Goal: Communication & Community: Answer question/provide support

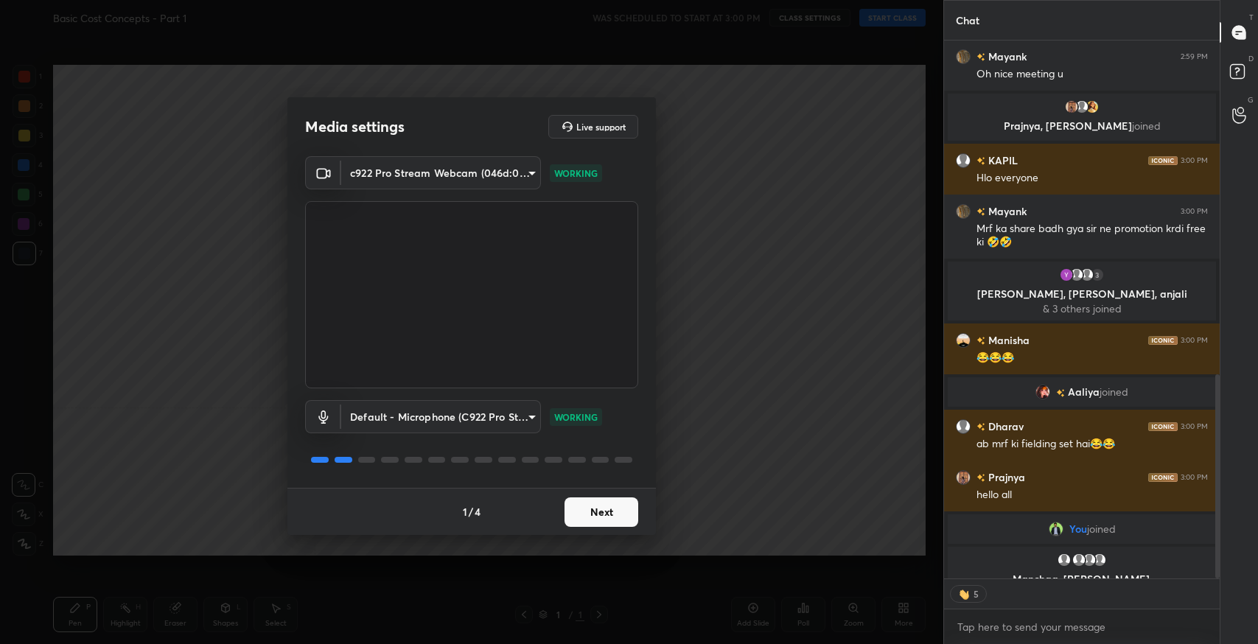
scroll to position [931, 0]
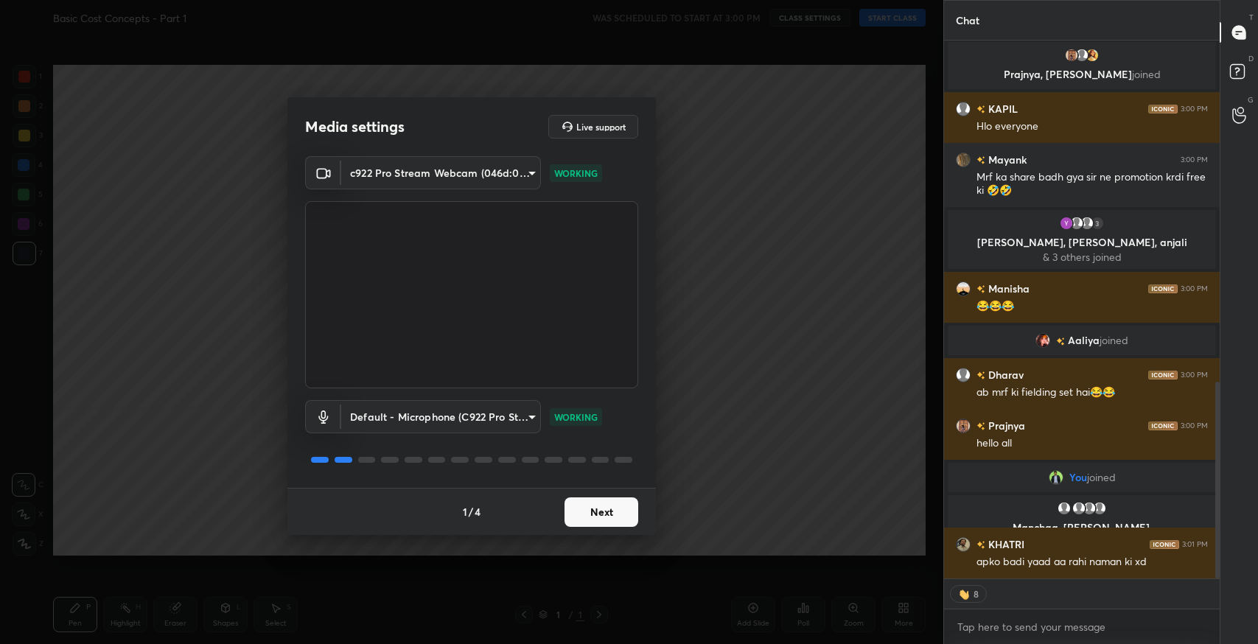
click at [581, 510] on button "Next" at bounding box center [602, 512] width 74 height 29
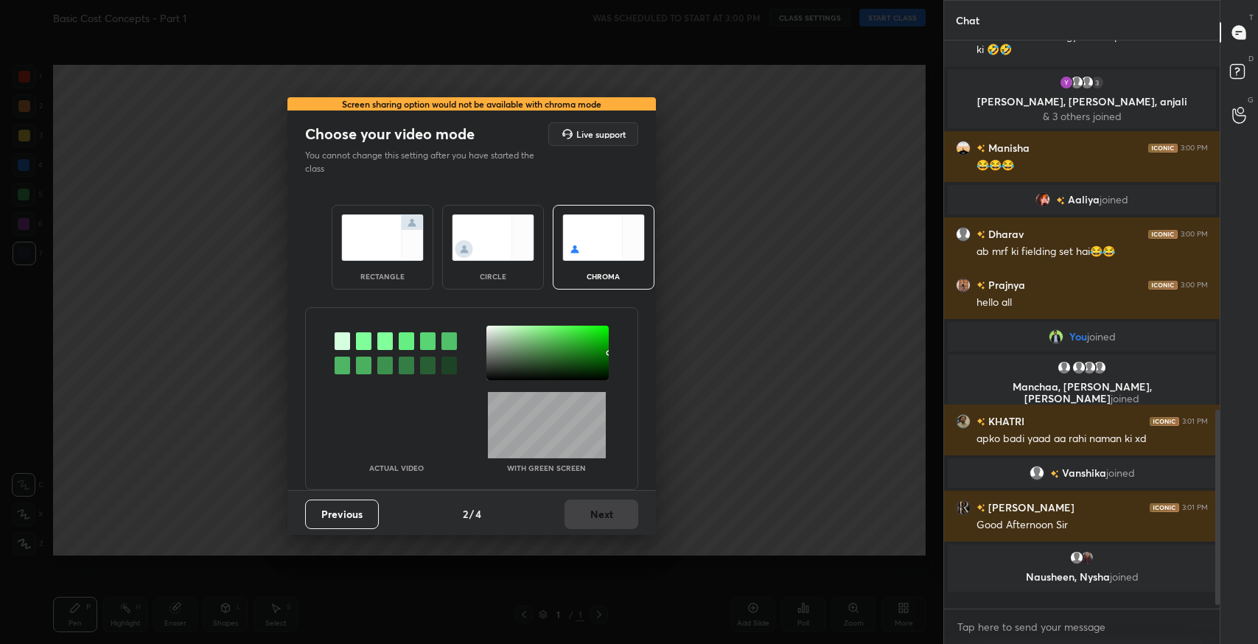
scroll to position [999, 0]
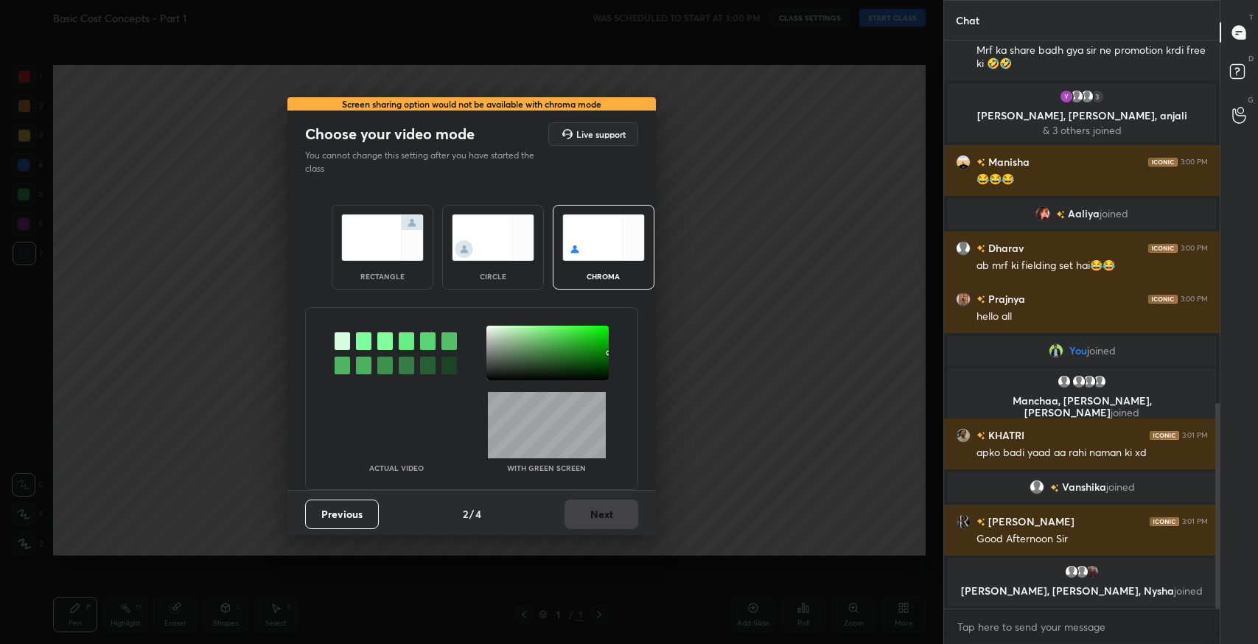
click at [401, 274] on div "rectangle" at bounding box center [382, 276] width 59 height 7
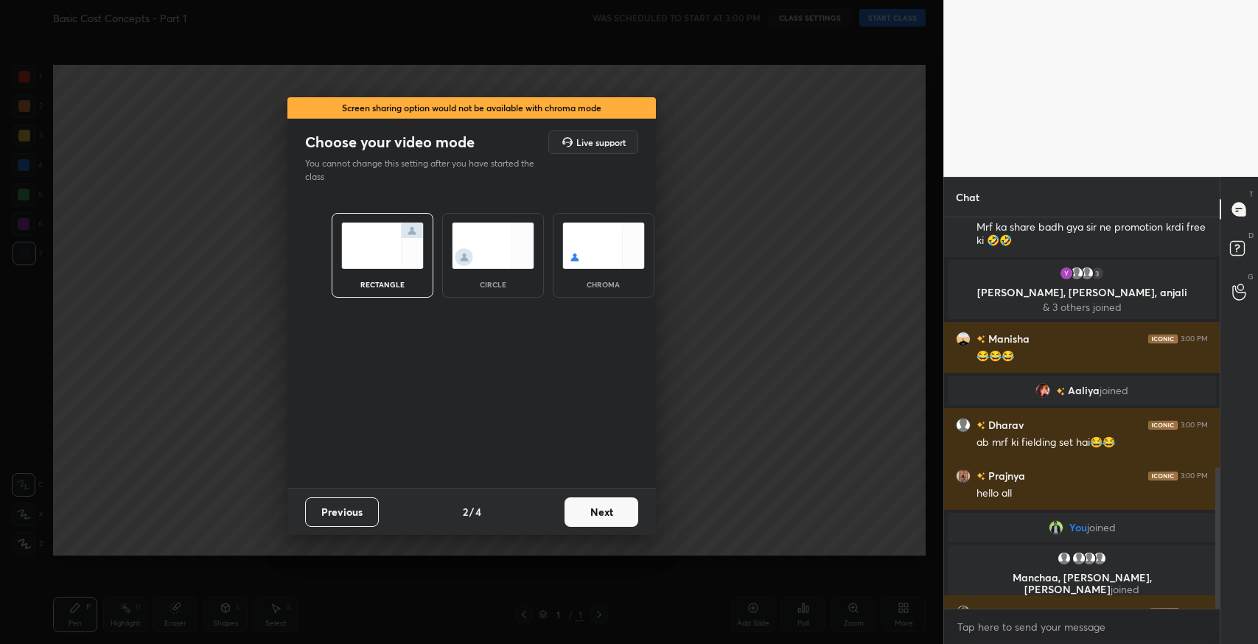
click at [598, 509] on button "Next" at bounding box center [602, 512] width 74 height 29
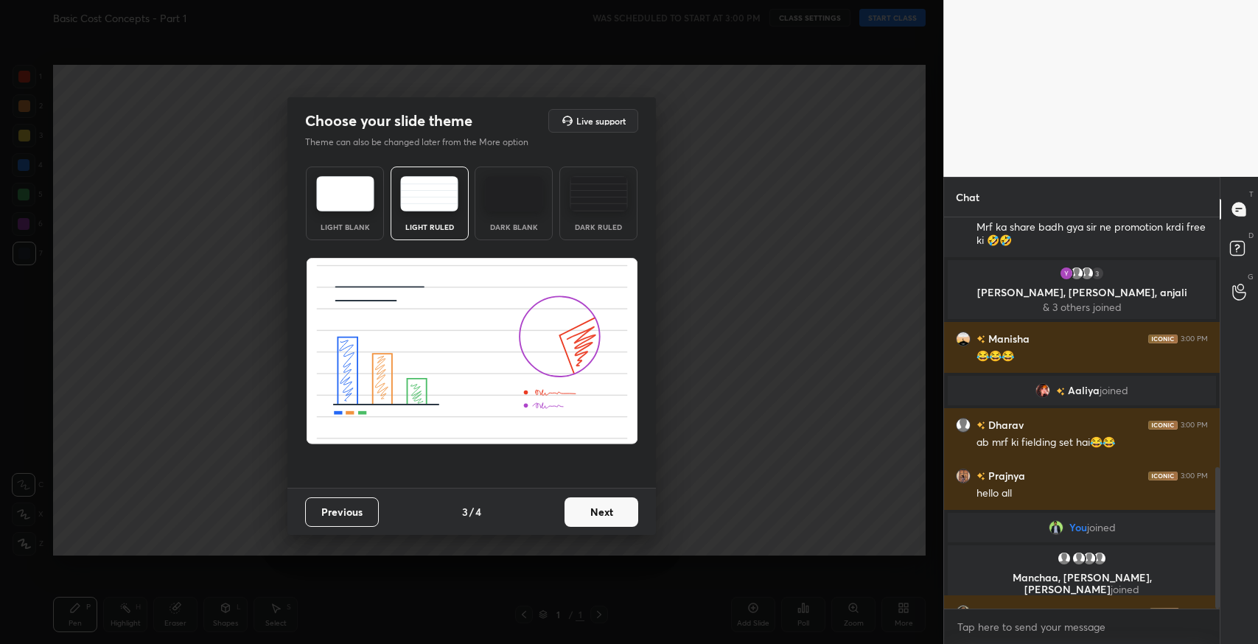
click at [590, 505] on button "Next" at bounding box center [602, 512] width 74 height 29
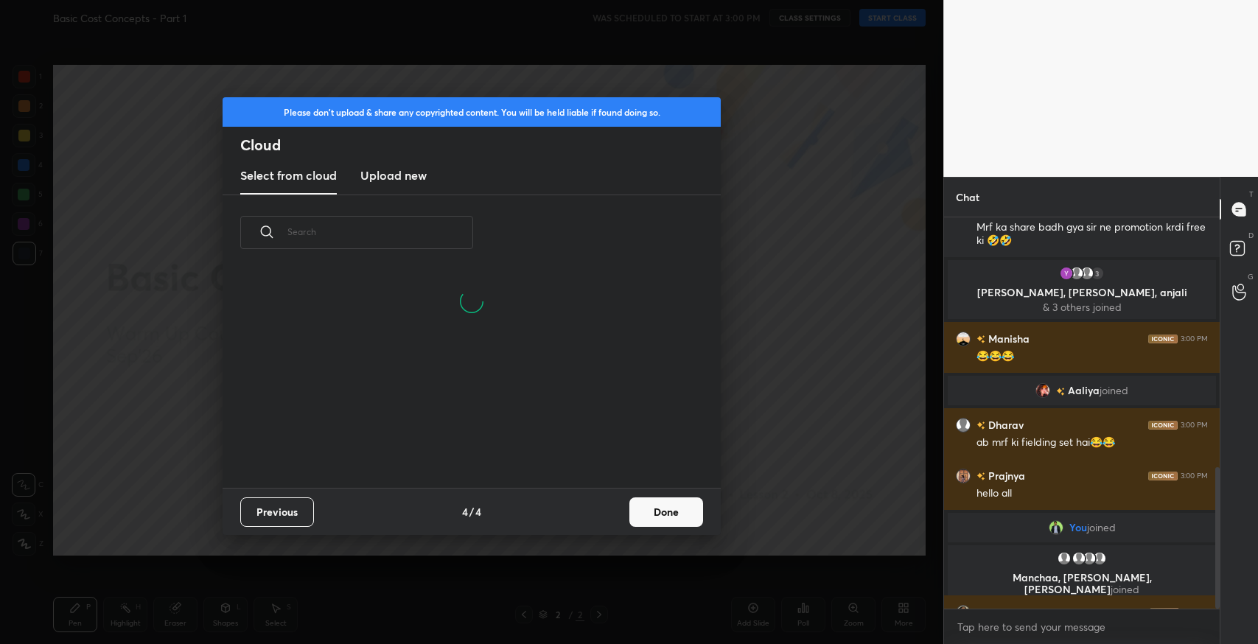
scroll to position [0, 0]
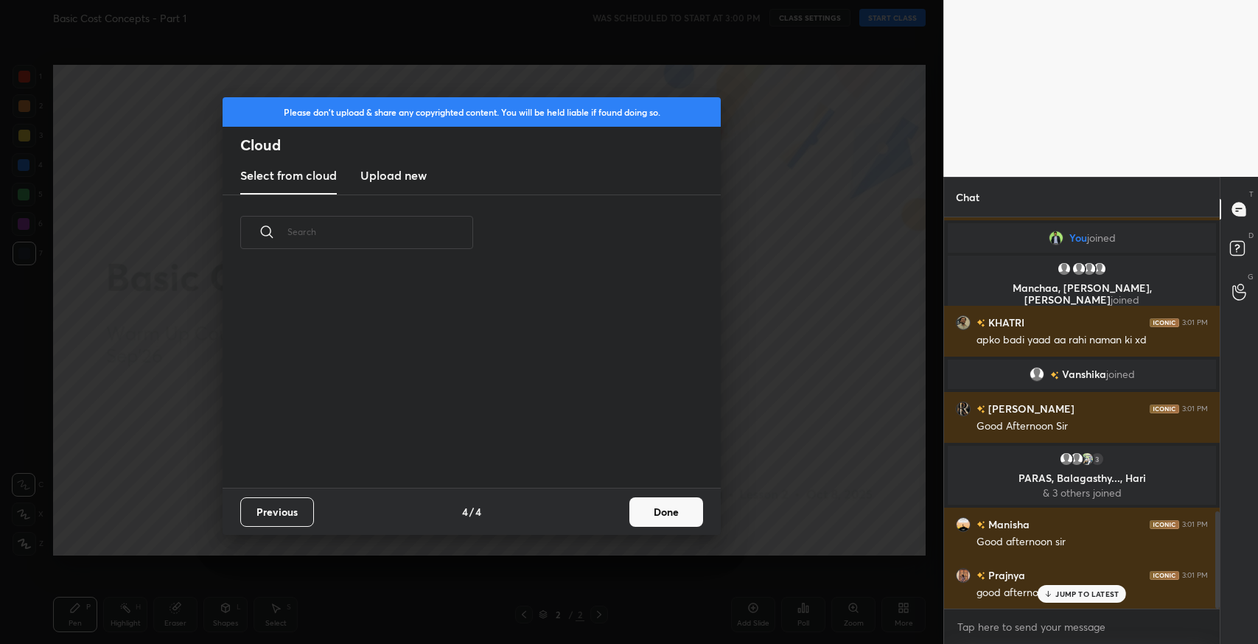
click at [684, 505] on button "Done" at bounding box center [666, 512] width 74 height 29
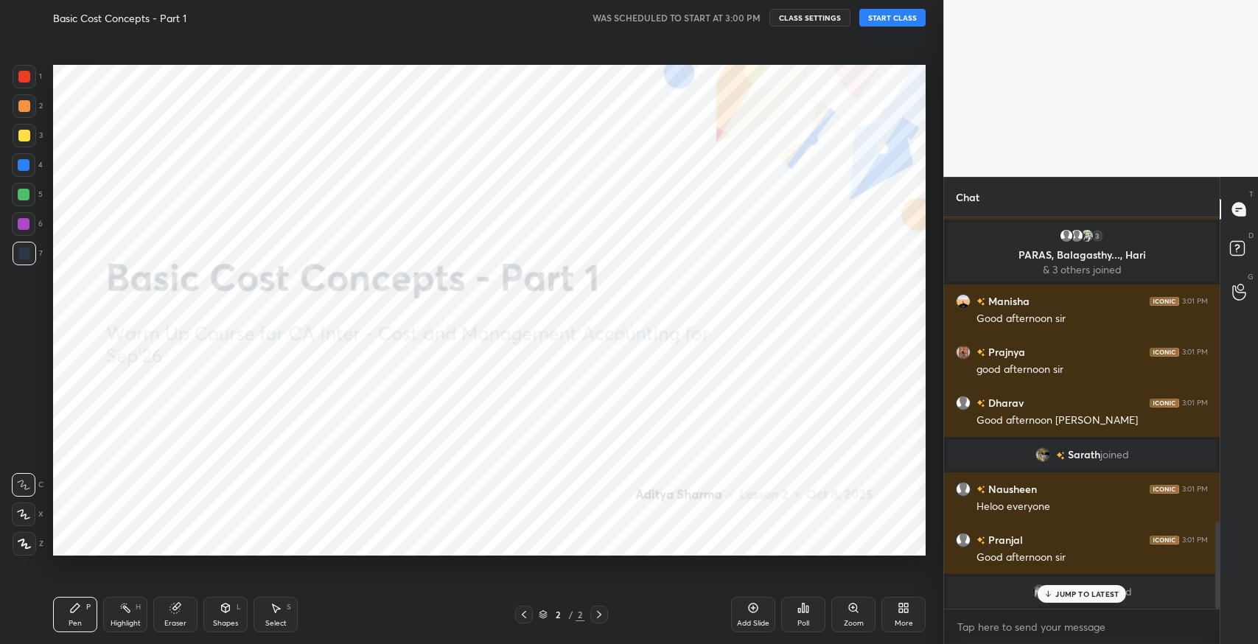
click at [896, 18] on button "START CLASS" at bounding box center [892, 18] width 66 height 18
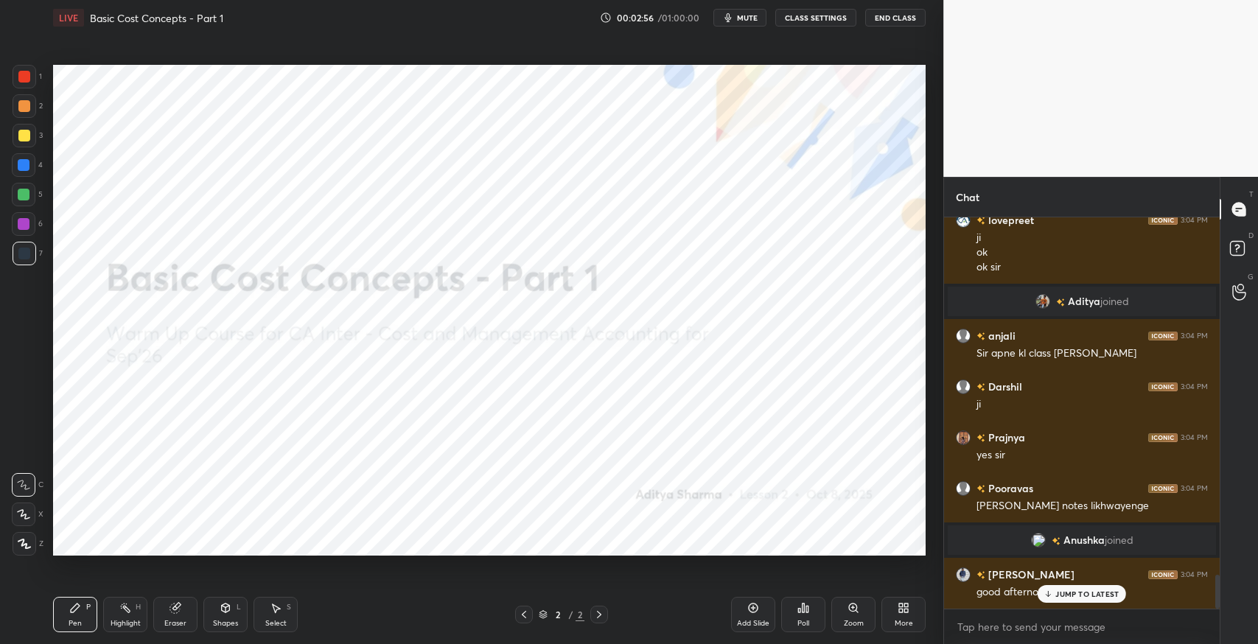
scroll to position [4128, 0]
click at [1095, 590] on p "JUMP TO LATEST" at bounding box center [1087, 594] width 63 height 9
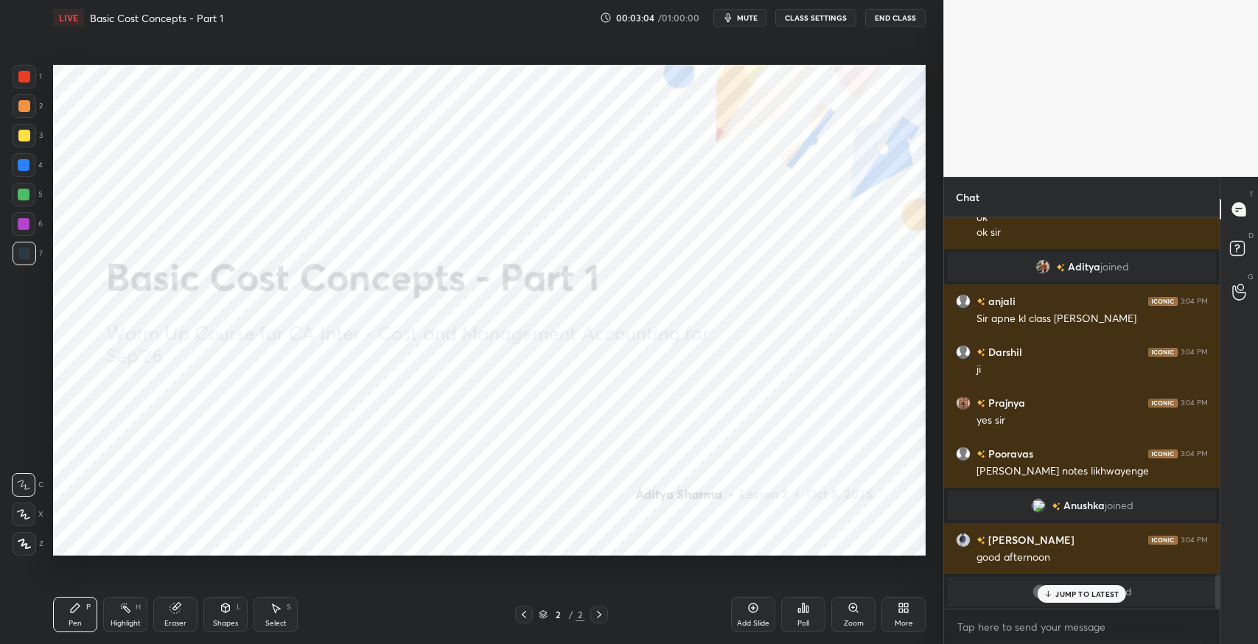
click at [1077, 593] on p "JUMP TO LATEST" at bounding box center [1087, 594] width 63 height 9
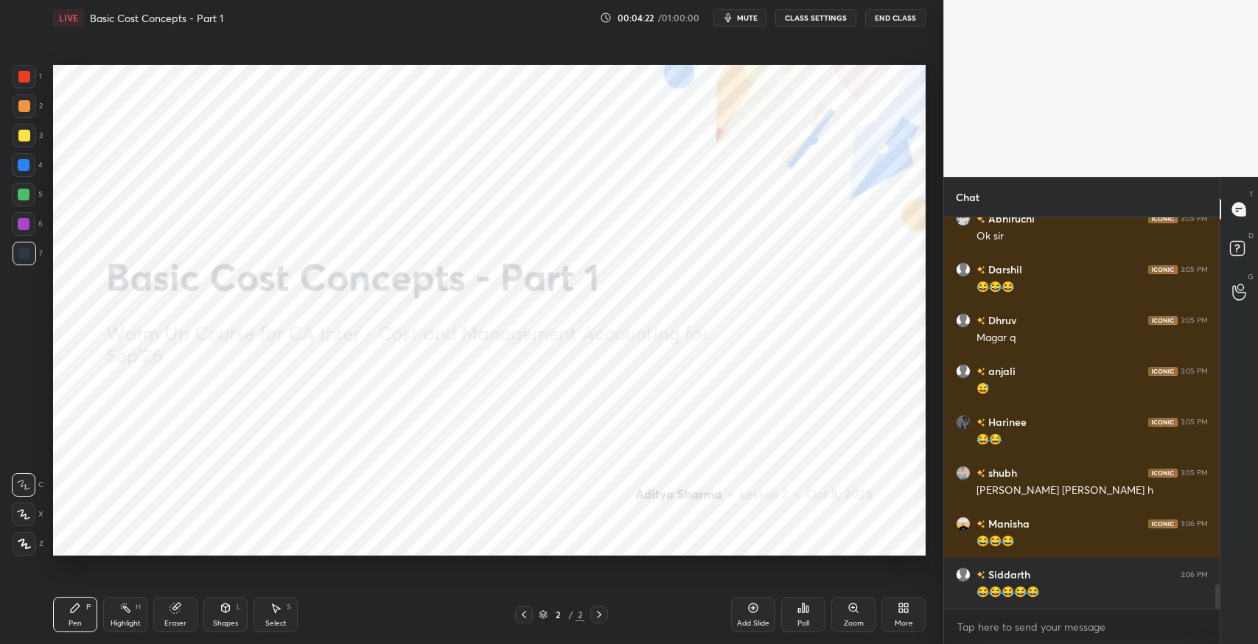
scroll to position [5874, 0]
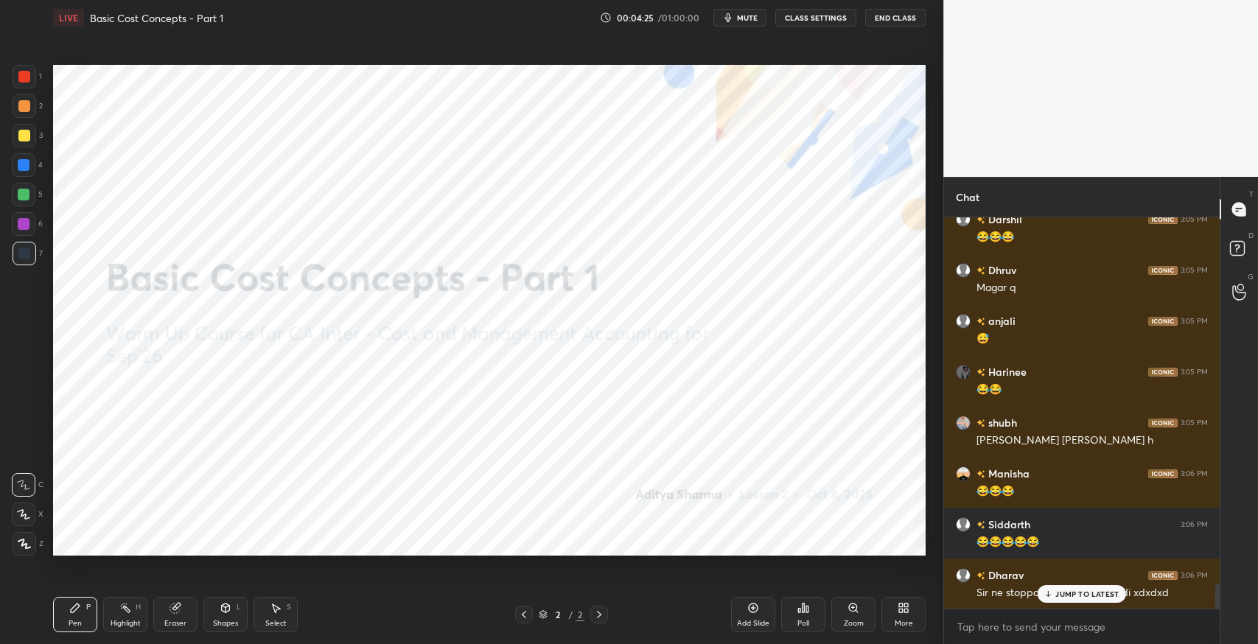
click at [1061, 590] on p "JUMP TO LATEST" at bounding box center [1087, 594] width 63 height 9
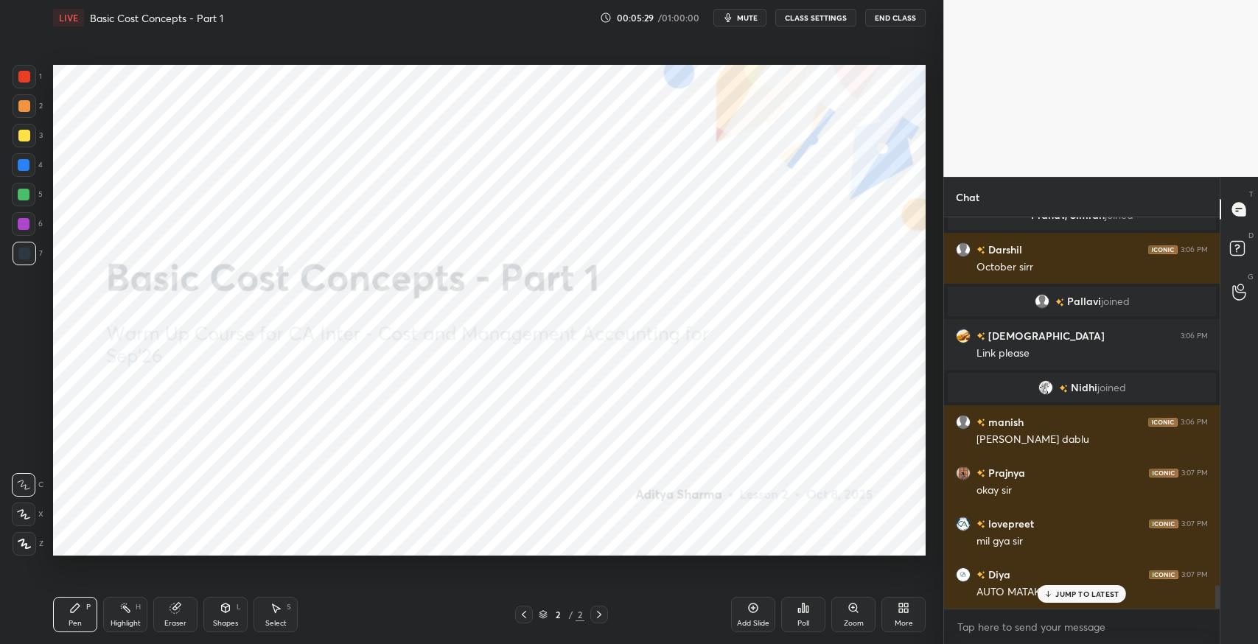
scroll to position [6156, 0]
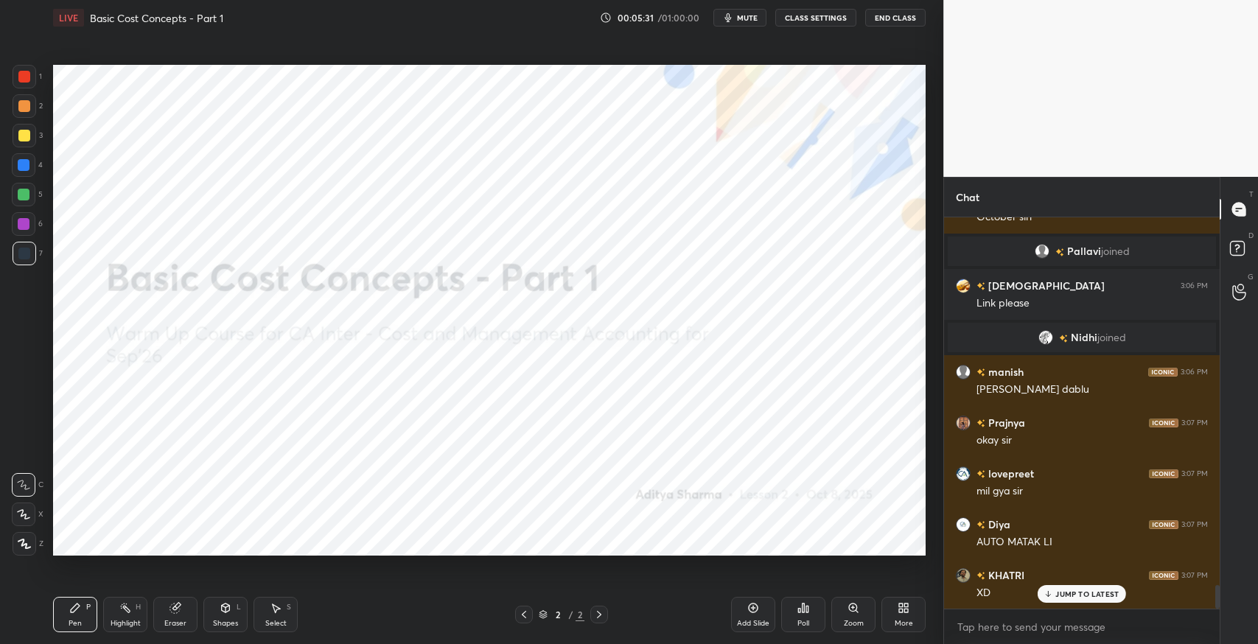
click at [885, 20] on button "End Class" at bounding box center [895, 18] width 60 height 18
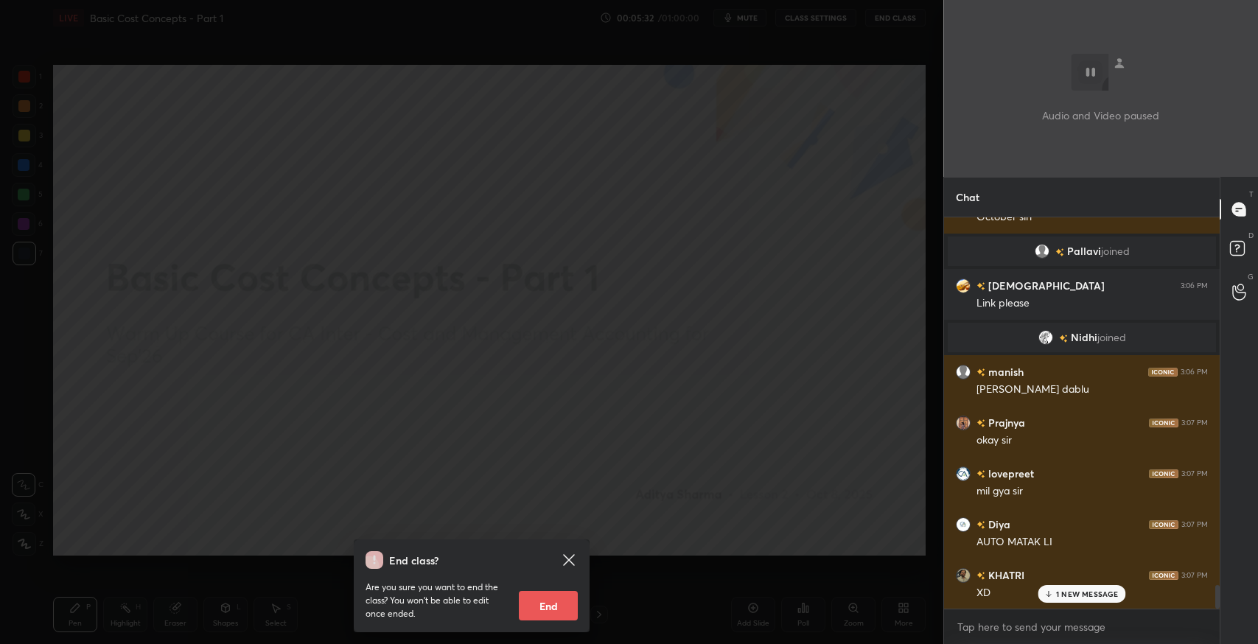
scroll to position [6191, 0]
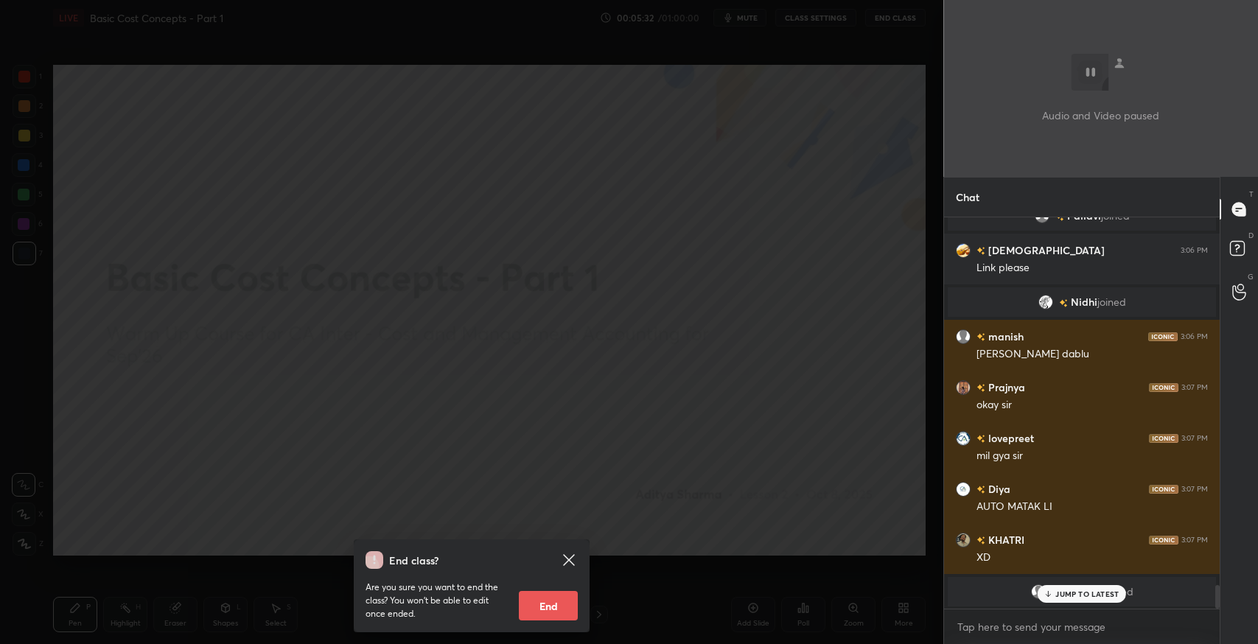
click at [542, 593] on button "End" at bounding box center [548, 605] width 59 height 29
type textarea "x"
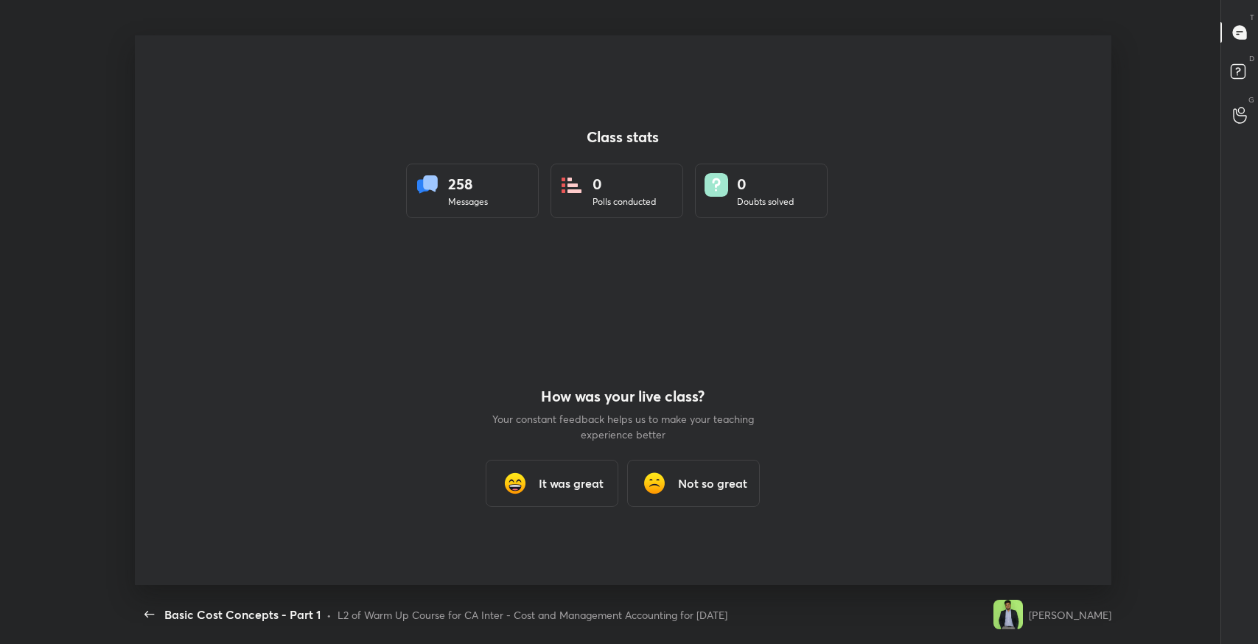
scroll to position [549, 1246]
click at [552, 492] on h3 "It was great" at bounding box center [571, 484] width 65 height 18
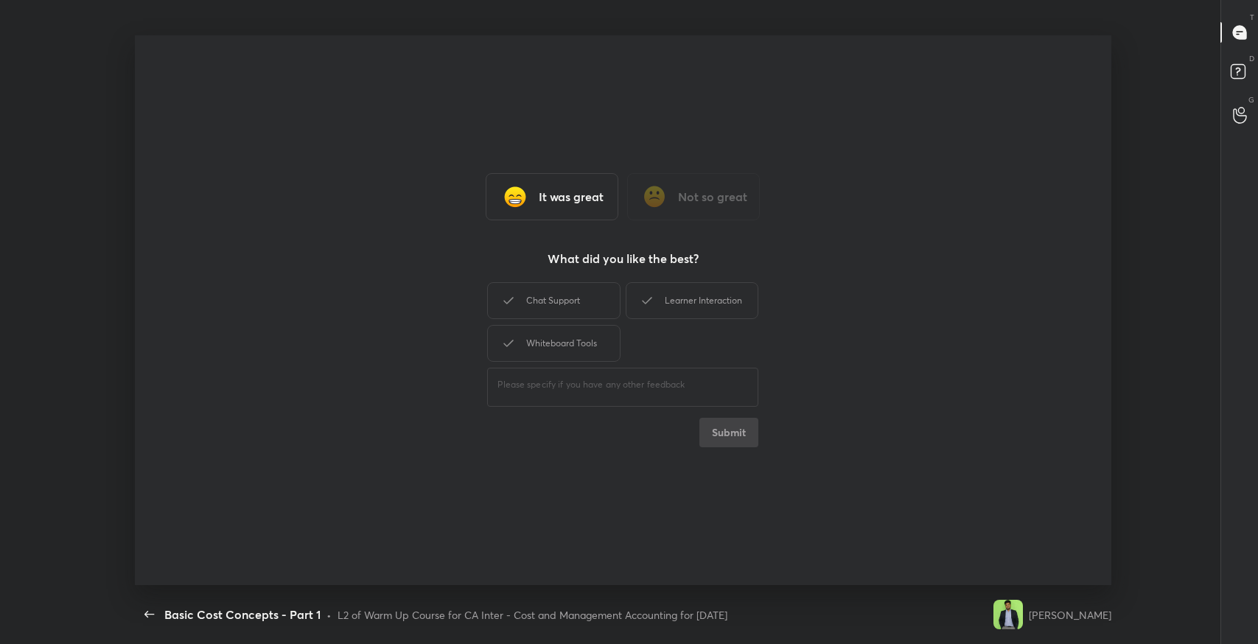
click at [596, 328] on div "Whiteboard Tools" at bounding box center [553, 343] width 133 height 37
click at [596, 327] on div "Whiteboard Tools" at bounding box center [553, 343] width 133 height 37
drag, startPoint x: 600, startPoint y: 307, endPoint x: 630, endPoint y: 294, distance: 33.0
click at [601, 307] on div "Chat Support" at bounding box center [553, 300] width 133 height 37
drag, startPoint x: 635, startPoint y: 293, endPoint x: 601, endPoint y: 331, distance: 50.7
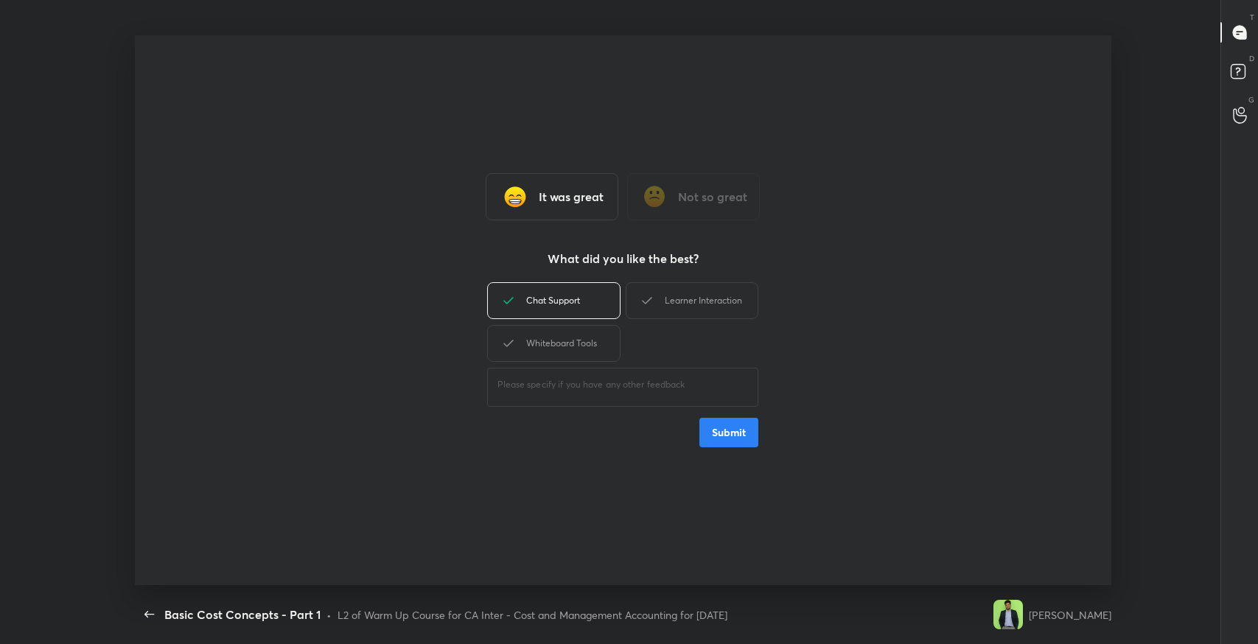
click at [635, 293] on div "Learner Interaction" at bounding box center [692, 300] width 133 height 37
click at [601, 331] on div "Whiteboard Tools" at bounding box center [553, 343] width 133 height 37
click at [725, 431] on button "Submit" at bounding box center [728, 432] width 59 height 29
